Goal: Book appointment/travel/reservation

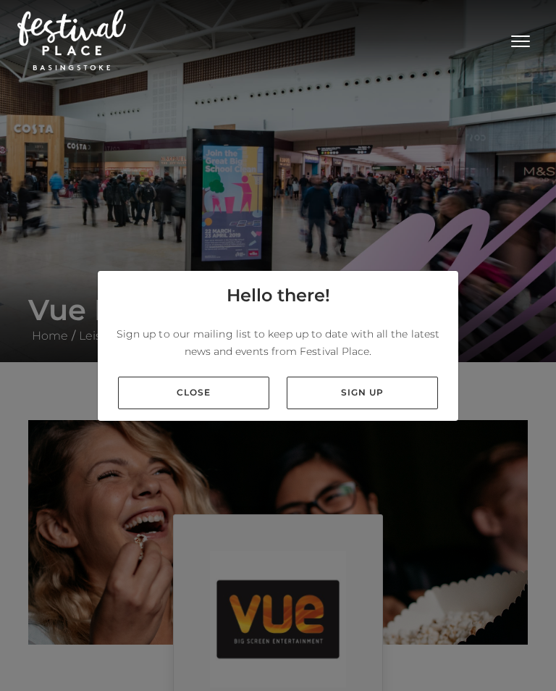
click at [163, 398] on link "Close" at bounding box center [193, 392] width 151 height 33
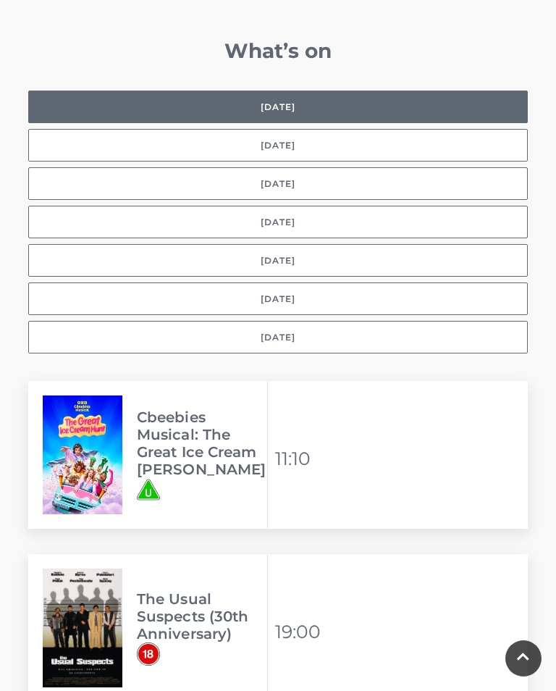
scroll to position [1181, 0]
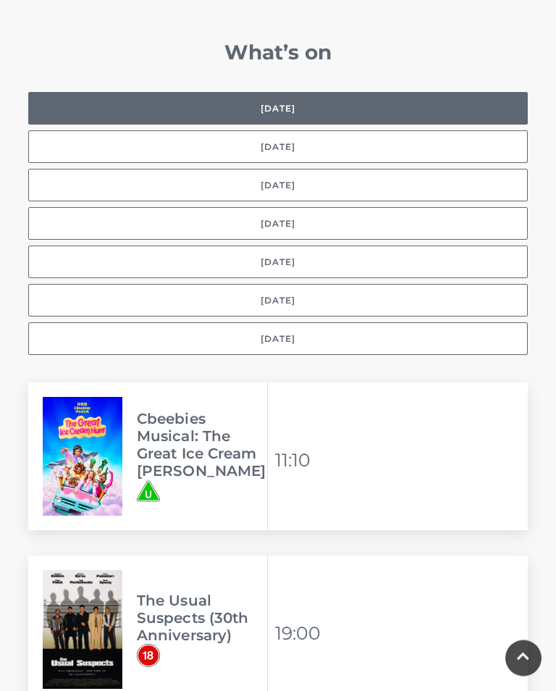
click at [232, 208] on button "[DATE]" at bounding box center [277, 224] width 499 height 33
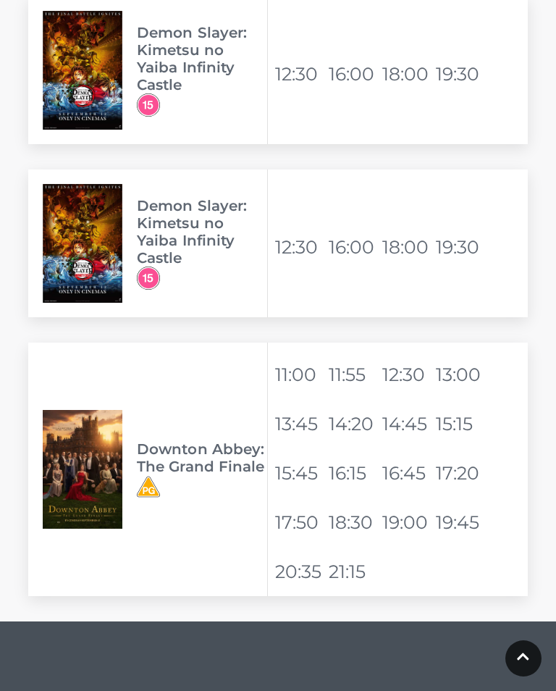
scroll to position [2606, 0]
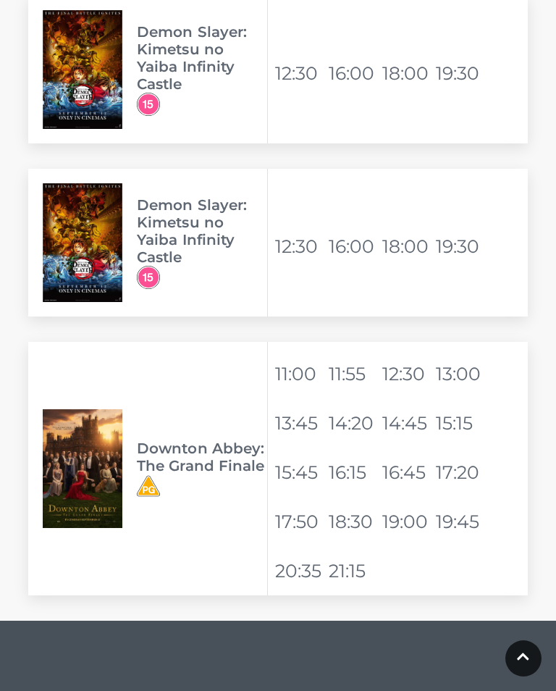
click at [401, 465] on li "16:45" at bounding box center [407, 472] width 51 height 35
click at [89, 443] on img at bounding box center [83, 468] width 80 height 119
click at [102, 433] on img at bounding box center [83, 468] width 80 height 119
click at [214, 439] on h3 "Downton Abbey: The Grand Finale" at bounding box center [202, 456] width 130 height 35
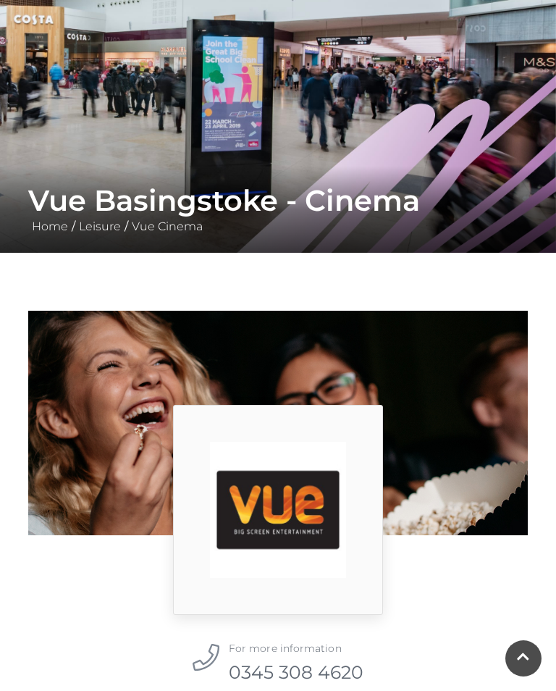
scroll to position [0, 0]
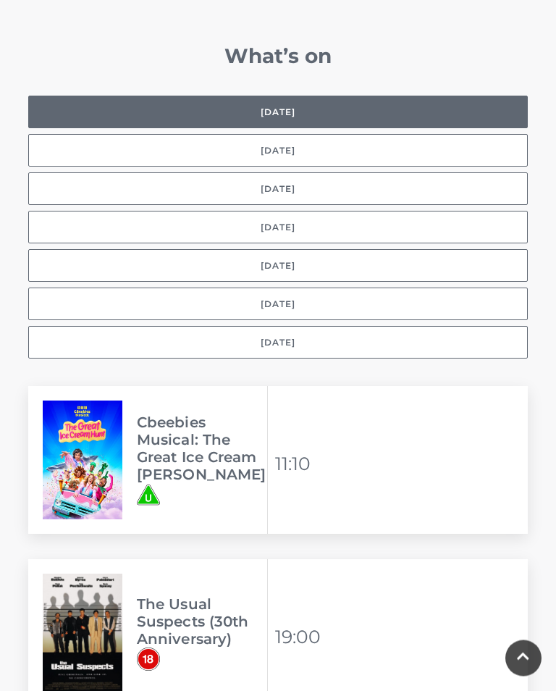
scroll to position [1178, 0]
click at [158, 212] on button "[DATE]" at bounding box center [277, 227] width 499 height 33
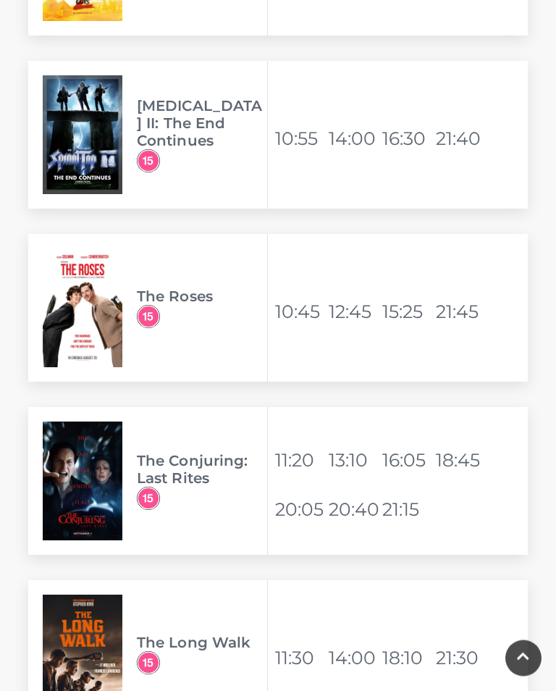
scroll to position [1850, 0]
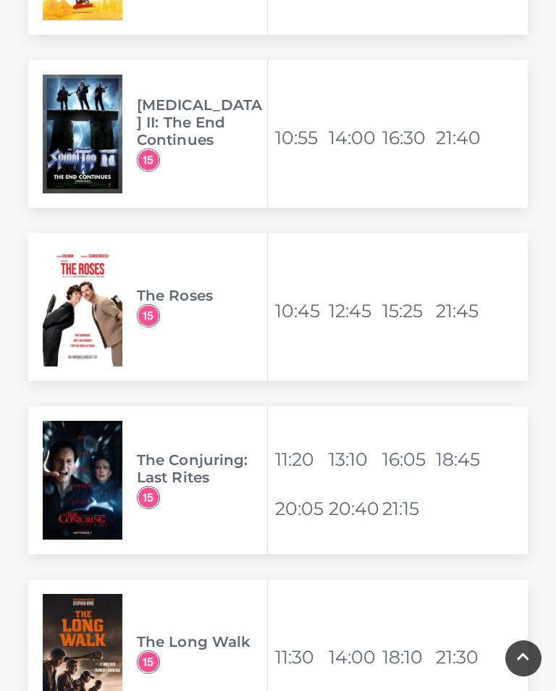
click at [88, 611] on img at bounding box center [83, 653] width 80 height 119
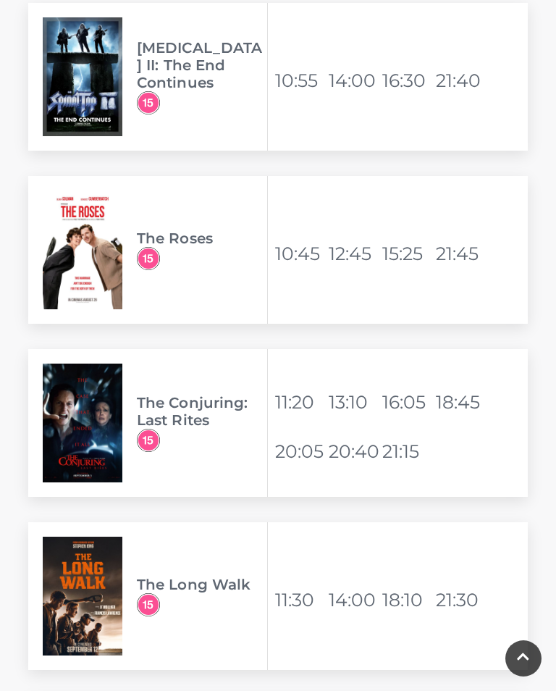
scroll to position [1915, 0]
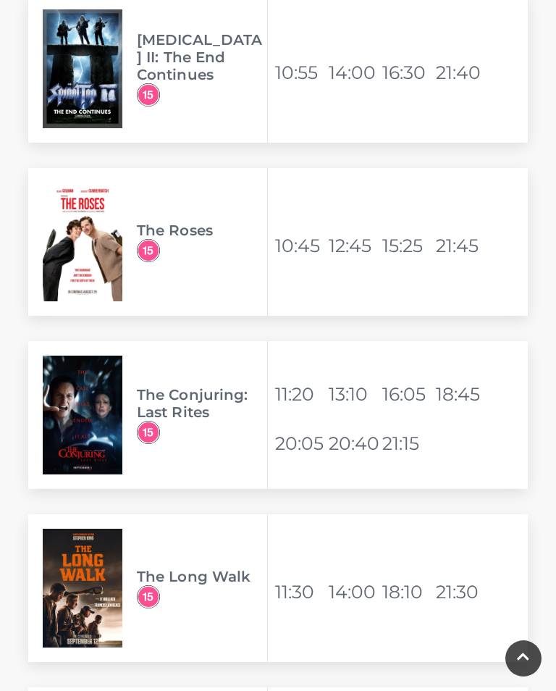
click at [153, 585] on img at bounding box center [148, 596] width 23 height 23
click at [142, 585] on img at bounding box center [148, 596] width 23 height 23
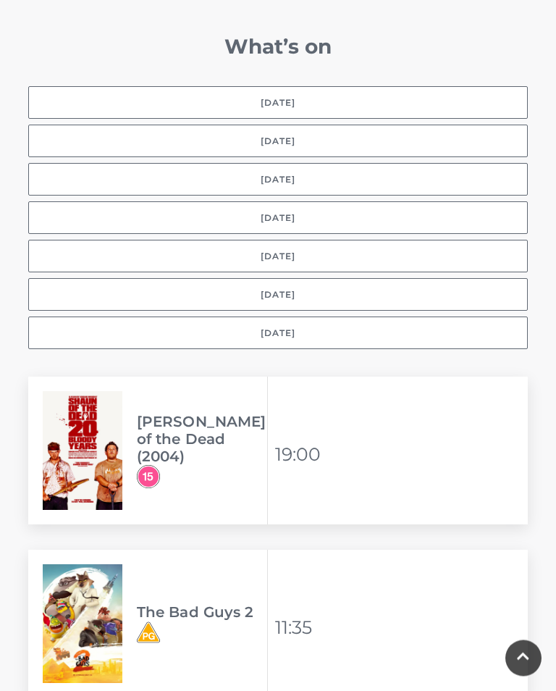
scroll to position [1179, 0]
